Goal: Transaction & Acquisition: Purchase product/service

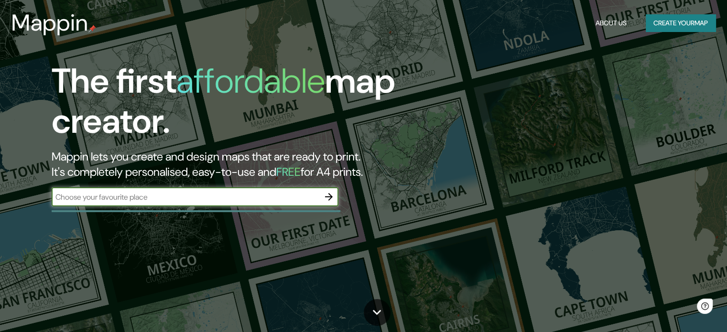
click at [167, 198] on input "text" at bounding box center [186, 197] width 268 height 11
type input "Z"
type input "TIJUANA"
click at [386, 319] on link at bounding box center [377, 312] width 27 height 27
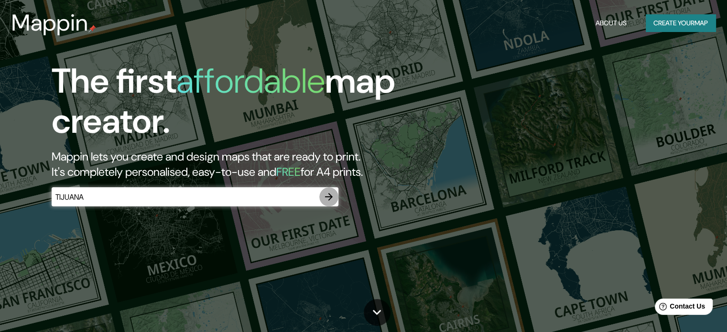
click at [329, 198] on icon "button" at bounding box center [328, 196] width 11 height 11
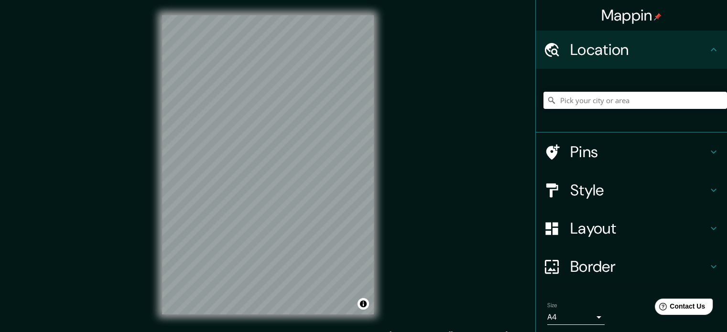
click at [617, 99] on input "Pick your city or area" at bounding box center [635, 100] width 184 height 17
click at [392, 230] on div "Mappin Location Pins Style Layout Border Choose a border. Hint : you can make l…" at bounding box center [363, 172] width 727 height 345
click at [377, 257] on div "© Mapbox © OpenStreetMap Improve this map" at bounding box center [268, 165] width 242 height 330
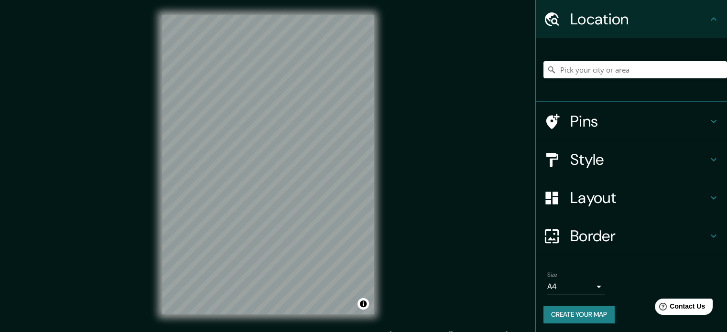
scroll to position [32, 0]
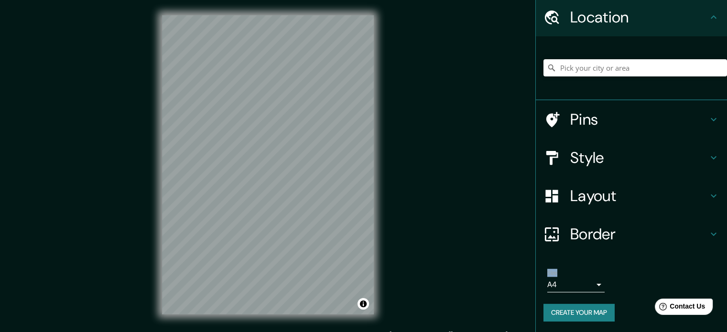
click at [565, 270] on div "Size A4 single" at bounding box center [575, 281] width 57 height 23
click at [566, 275] on div "Size A4 single" at bounding box center [575, 281] width 57 height 23
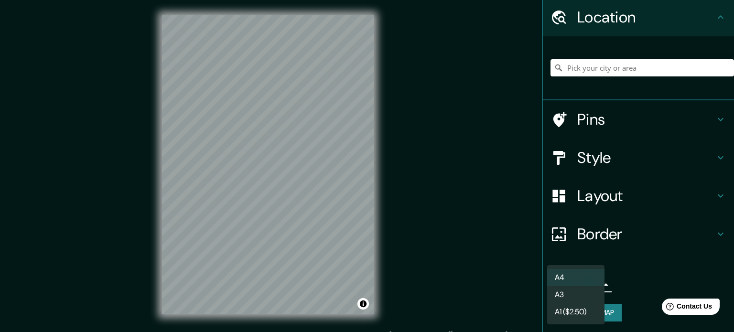
click at [567, 289] on body "Mappin Location Pins Style Layout Border Choose a border. Hint : you can make l…" at bounding box center [367, 166] width 734 height 332
click at [564, 294] on li "A3" at bounding box center [575, 294] width 57 height 17
type input "a4"
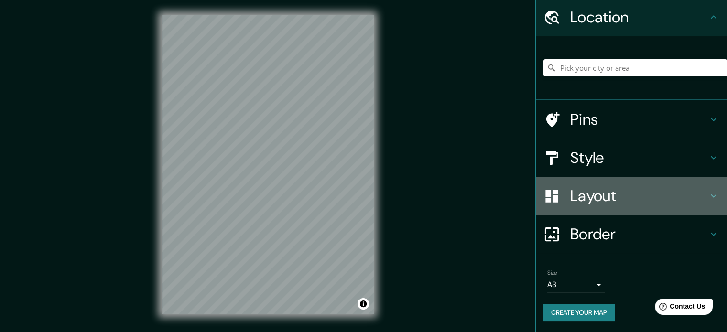
click at [577, 211] on div "Layout" at bounding box center [631, 196] width 191 height 38
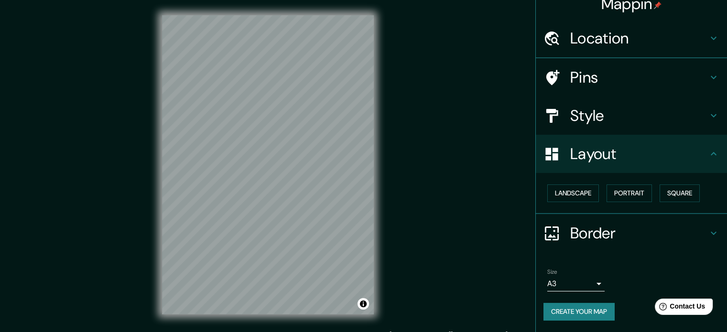
scroll to position [11, 0]
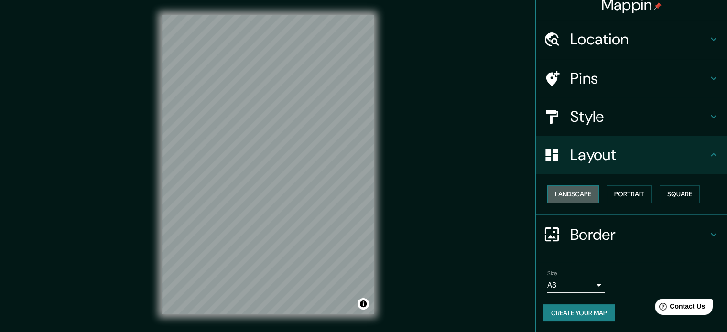
click at [578, 195] on button "Landscape" at bounding box center [573, 194] width 52 height 18
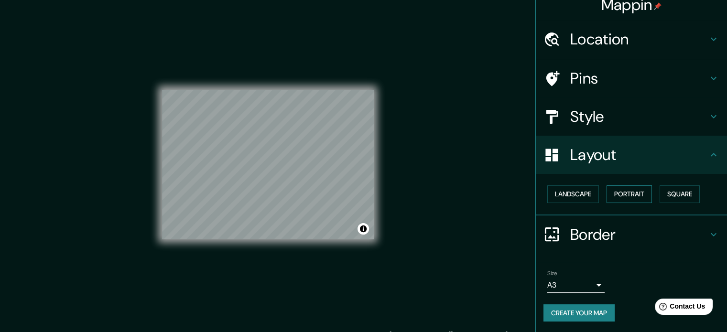
click at [623, 192] on button "Portrait" at bounding box center [628, 194] width 45 height 18
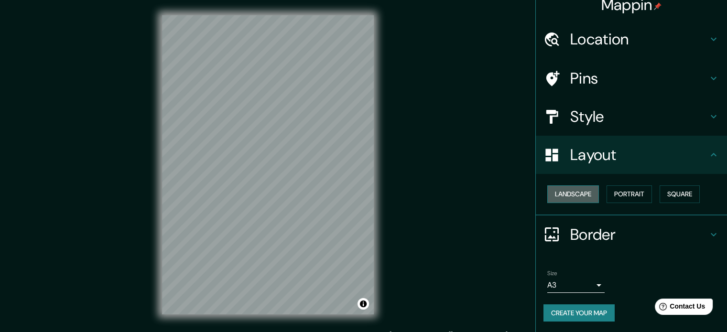
click at [579, 195] on button "Landscape" at bounding box center [573, 194] width 52 height 18
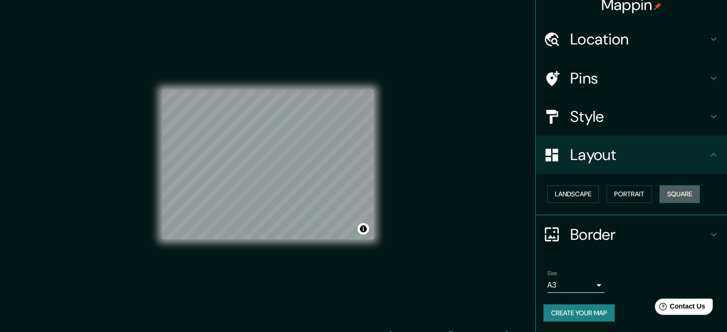
click at [676, 195] on button "Square" at bounding box center [680, 194] width 40 height 18
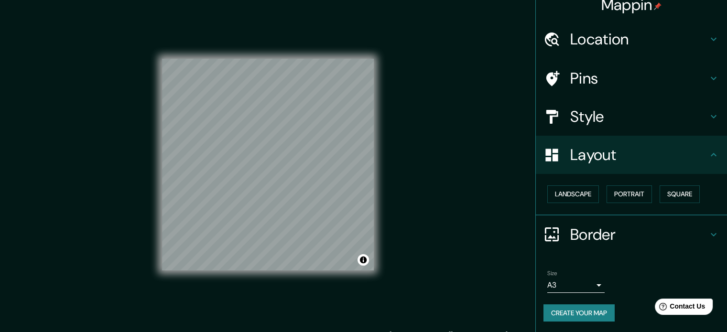
click at [603, 124] on h4 "Style" at bounding box center [639, 116] width 138 height 19
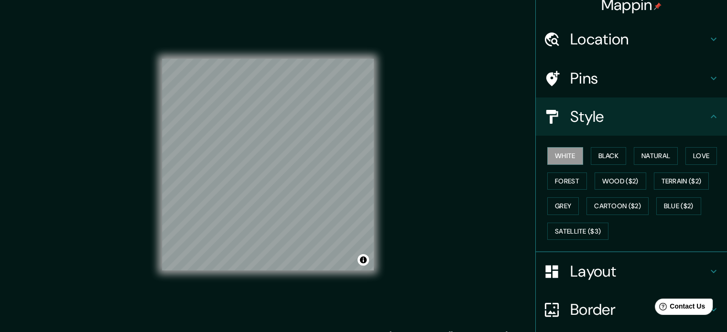
click at [583, 159] on div "White Black Natural Love Forest Wood ($2) Terrain ($2) Grey Cartoon ($2) Blue (…" at bounding box center [635, 193] width 184 height 100
click at [593, 157] on button "Black" at bounding box center [609, 156] width 36 height 18
click at [562, 156] on button "White" at bounding box center [565, 156] width 36 height 18
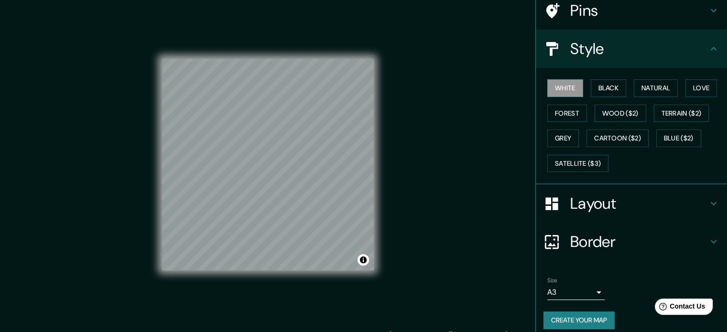
scroll to position [85, 0]
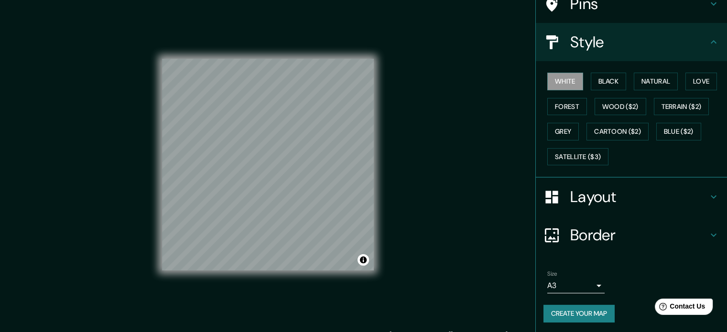
click at [552, 313] on button "Create your map" at bounding box center [578, 314] width 71 height 18
click at [558, 229] on div at bounding box center [556, 235] width 27 height 17
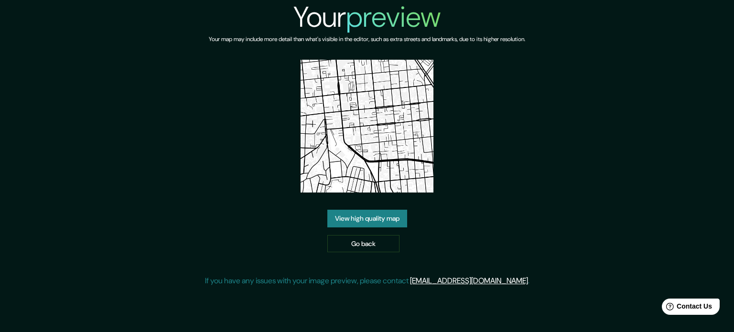
drag, startPoint x: 409, startPoint y: 162, endPoint x: 411, endPoint y: 158, distance: 4.9
